Goal: Information Seeking & Learning: Learn about a topic

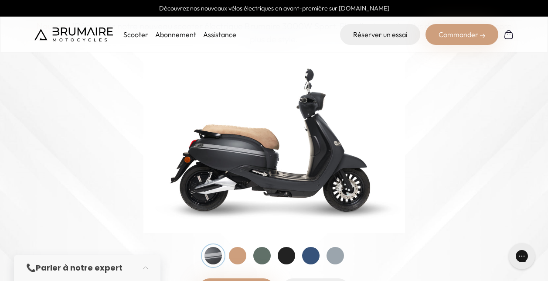
scroll to position [87, 0]
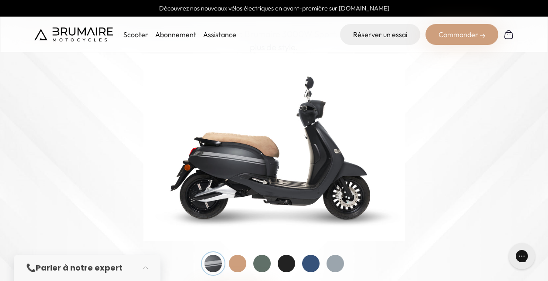
click at [235, 265] on div at bounding box center [237, 262] width 17 height 17
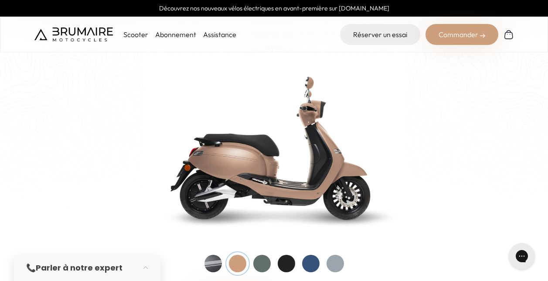
click at [257, 265] on div at bounding box center [261, 262] width 17 height 17
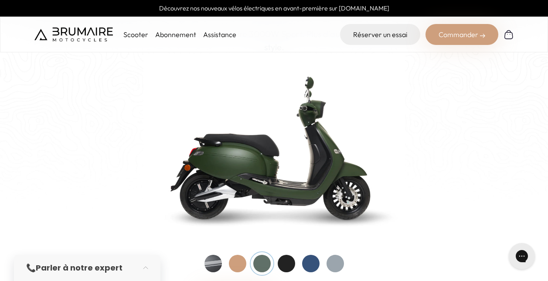
click at [288, 265] on div at bounding box center [286, 262] width 17 height 17
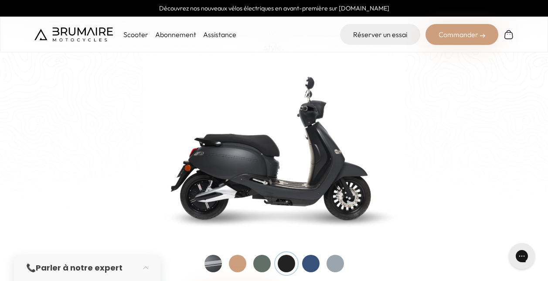
click at [305, 266] on div at bounding box center [310, 262] width 17 height 17
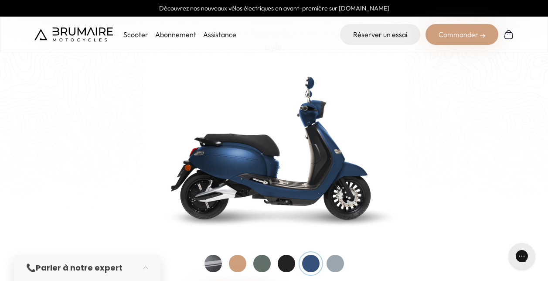
click at [334, 264] on div at bounding box center [334, 262] width 17 height 17
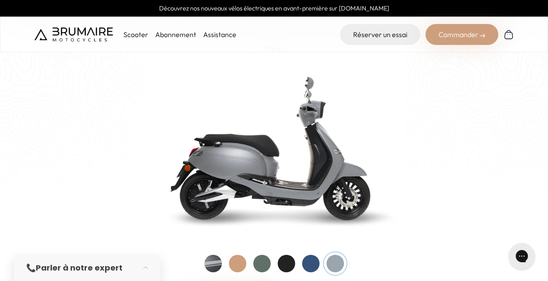
click at [261, 266] on div at bounding box center [261, 262] width 17 height 17
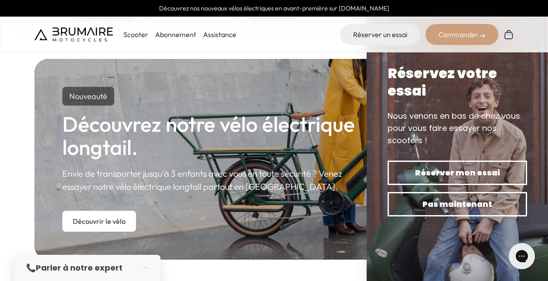
scroll to position [523, 0]
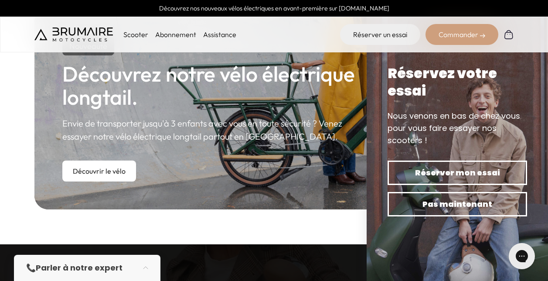
click at [133, 37] on p "Scooter" at bounding box center [135, 34] width 25 height 10
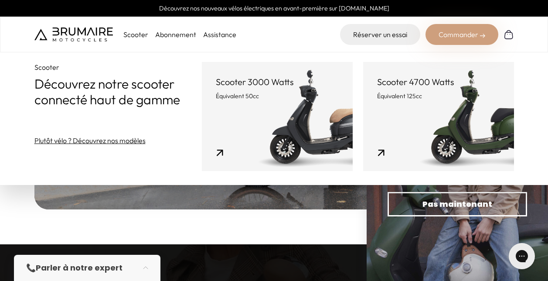
click at [87, 36] on img at bounding box center [73, 34] width 78 height 14
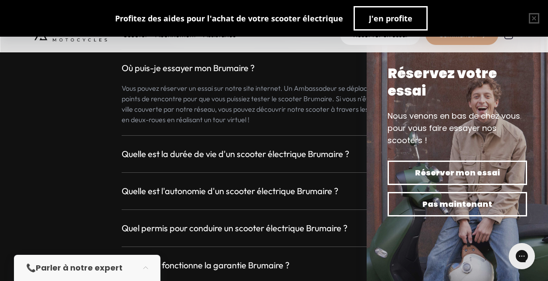
scroll to position [2309, 0]
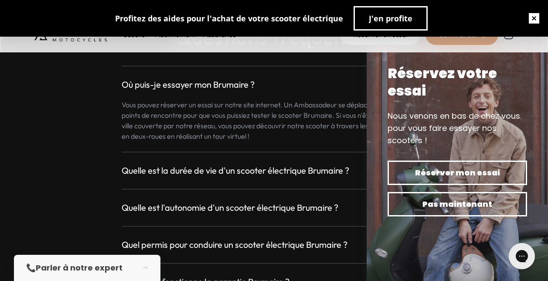
click at [534, 17] on button "button" at bounding box center [534, 18] width 28 height 28
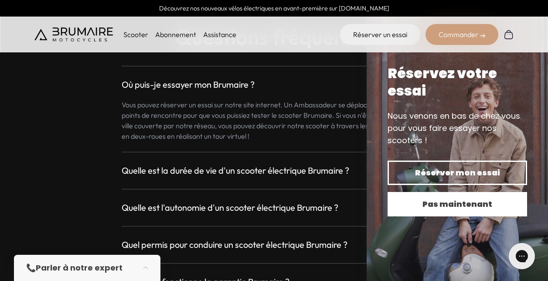
click at [473, 203] on span "Pas maintenant" at bounding box center [457, 204] width 109 height 12
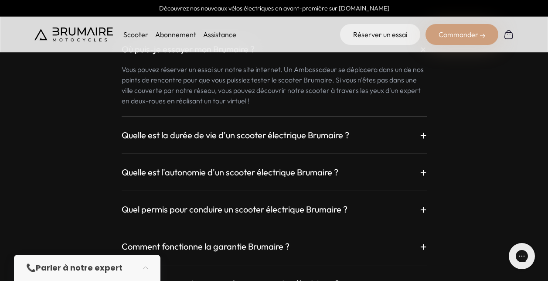
scroll to position [2352, 0]
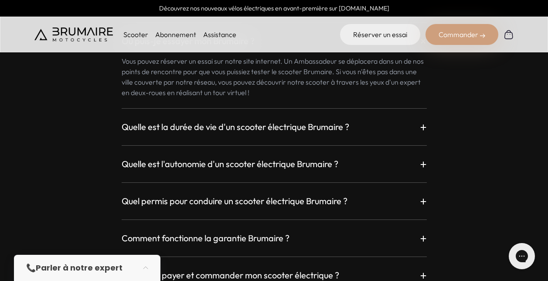
click at [421, 123] on p "+" at bounding box center [423, 127] width 7 height 16
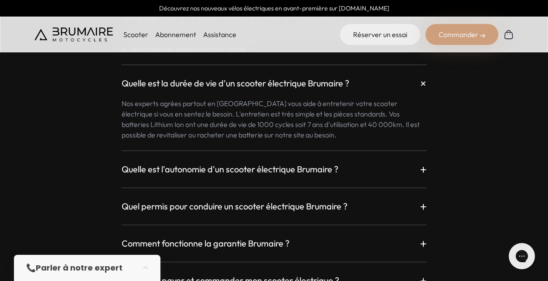
scroll to position [2440, 0]
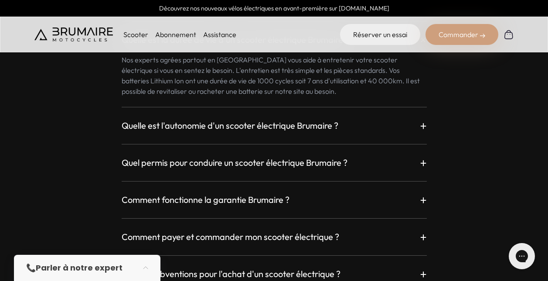
click at [425, 129] on p "+" at bounding box center [423, 126] width 7 height 16
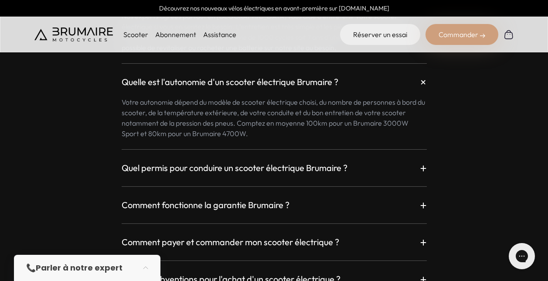
scroll to position [2527, 0]
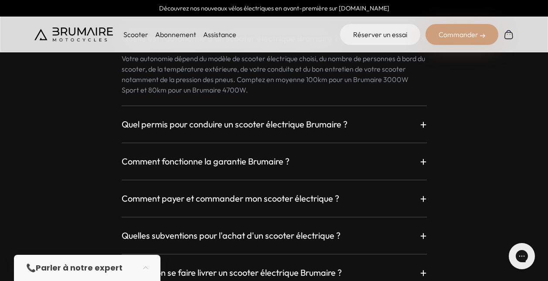
click at [422, 125] on p "+" at bounding box center [423, 124] width 7 height 16
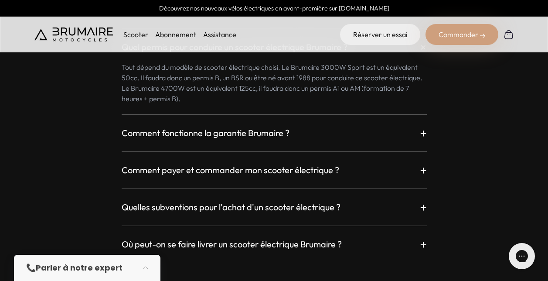
scroll to position [2614, 0]
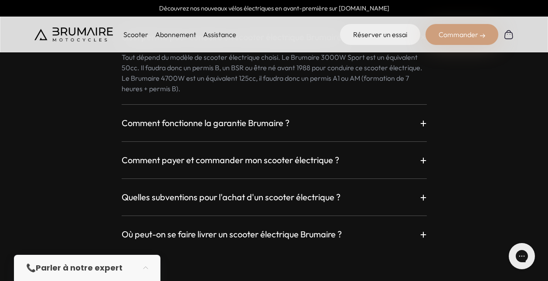
click at [422, 124] on p "+" at bounding box center [423, 123] width 7 height 16
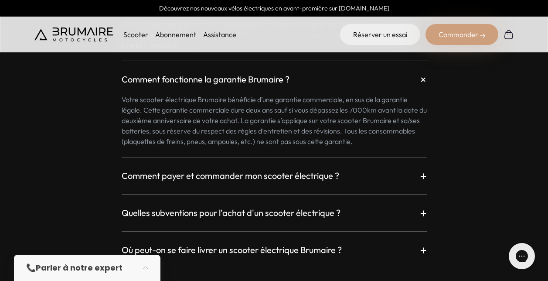
scroll to position [2701, 0]
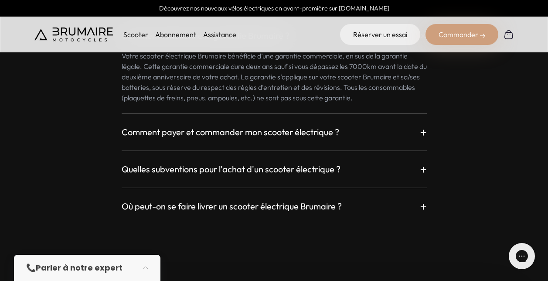
click at [420, 135] on p "+" at bounding box center [423, 132] width 7 height 16
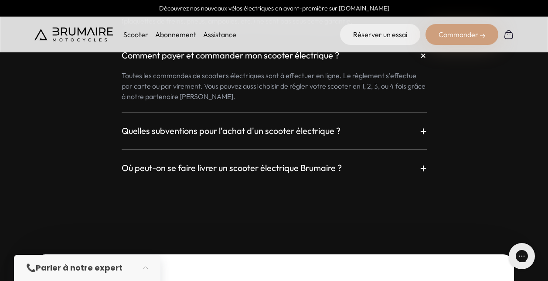
scroll to position [2788, 0]
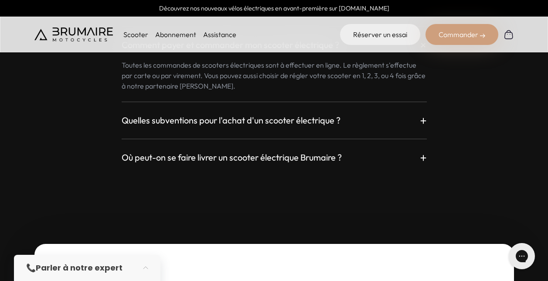
click at [417, 125] on div "Quelles subventions pour l'achat d'un scooter électrique ? +" at bounding box center [274, 120] width 305 height 16
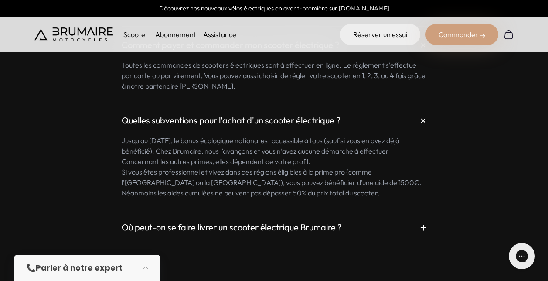
scroll to position [2832, 0]
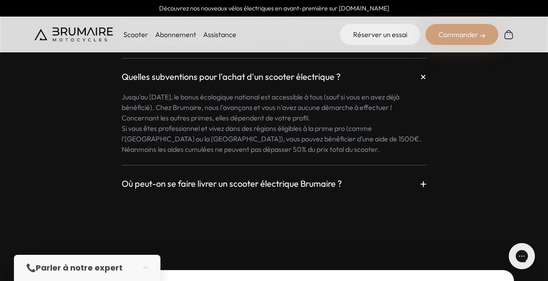
click at [409, 181] on div "Où peut-on se faire livrer un scooter électrique Brumaire ? +" at bounding box center [274, 184] width 305 height 16
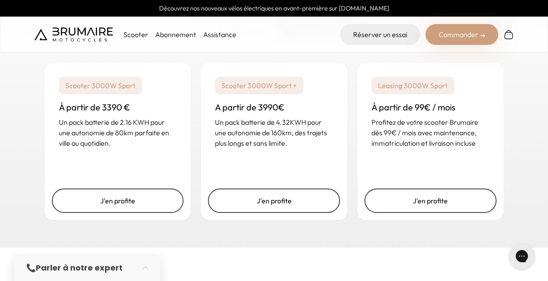
scroll to position [1089, 0]
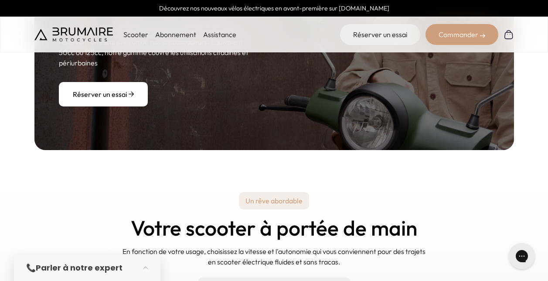
click at [138, 34] on p "Scooter" at bounding box center [135, 34] width 25 height 10
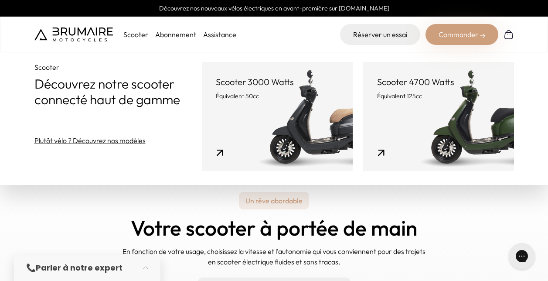
click at [279, 102] on link "Scooter 3000 Watts Équivalent 50cc" at bounding box center [277, 116] width 151 height 109
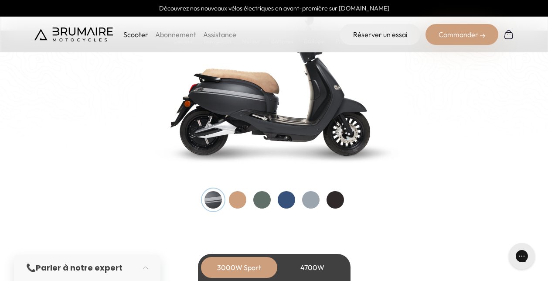
scroll to position [958, 0]
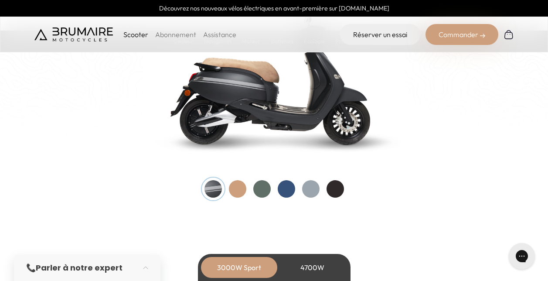
click at [262, 188] on div at bounding box center [261, 188] width 17 height 17
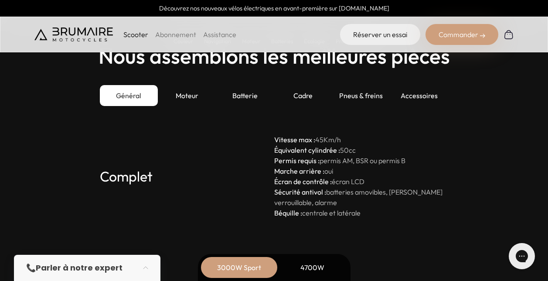
scroll to position [2396, 0]
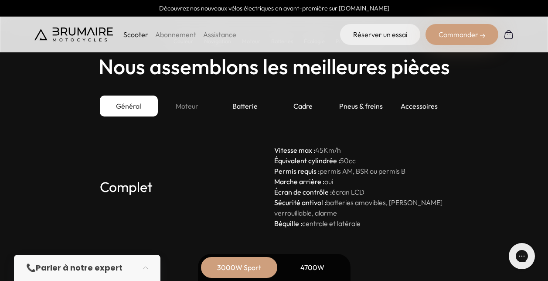
click at [181, 110] on div "Moteur" at bounding box center [187, 105] width 58 height 21
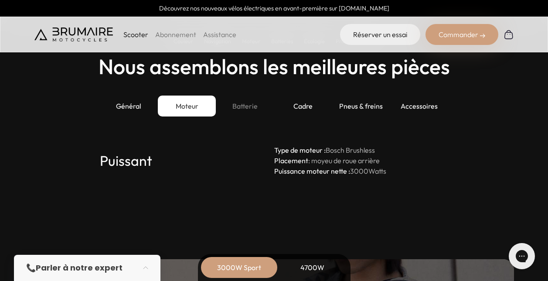
click at [248, 101] on div "Batterie" at bounding box center [245, 105] width 58 height 21
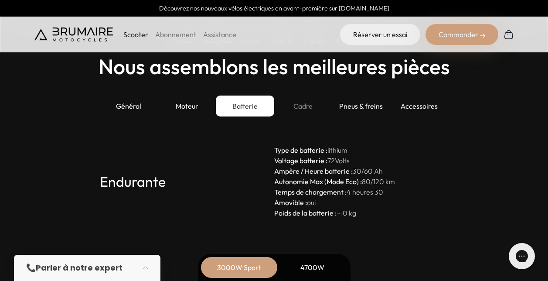
click at [306, 108] on div "Cadre" at bounding box center [303, 105] width 58 height 21
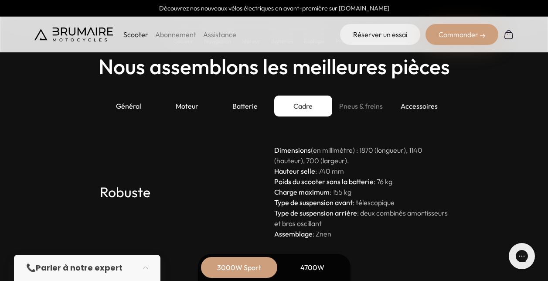
click at [350, 106] on div "Pneus & freins" at bounding box center [361, 105] width 58 height 21
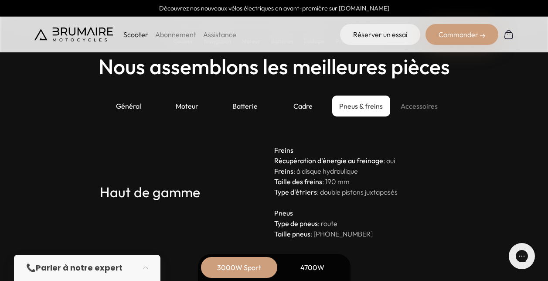
click at [413, 100] on div "Accessoires" at bounding box center [419, 105] width 58 height 21
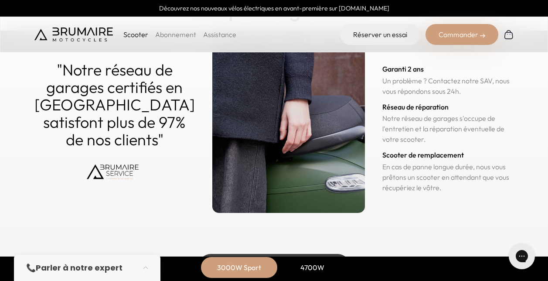
scroll to position [4214, 0]
